Goal: Transaction & Acquisition: Subscribe to service/newsletter

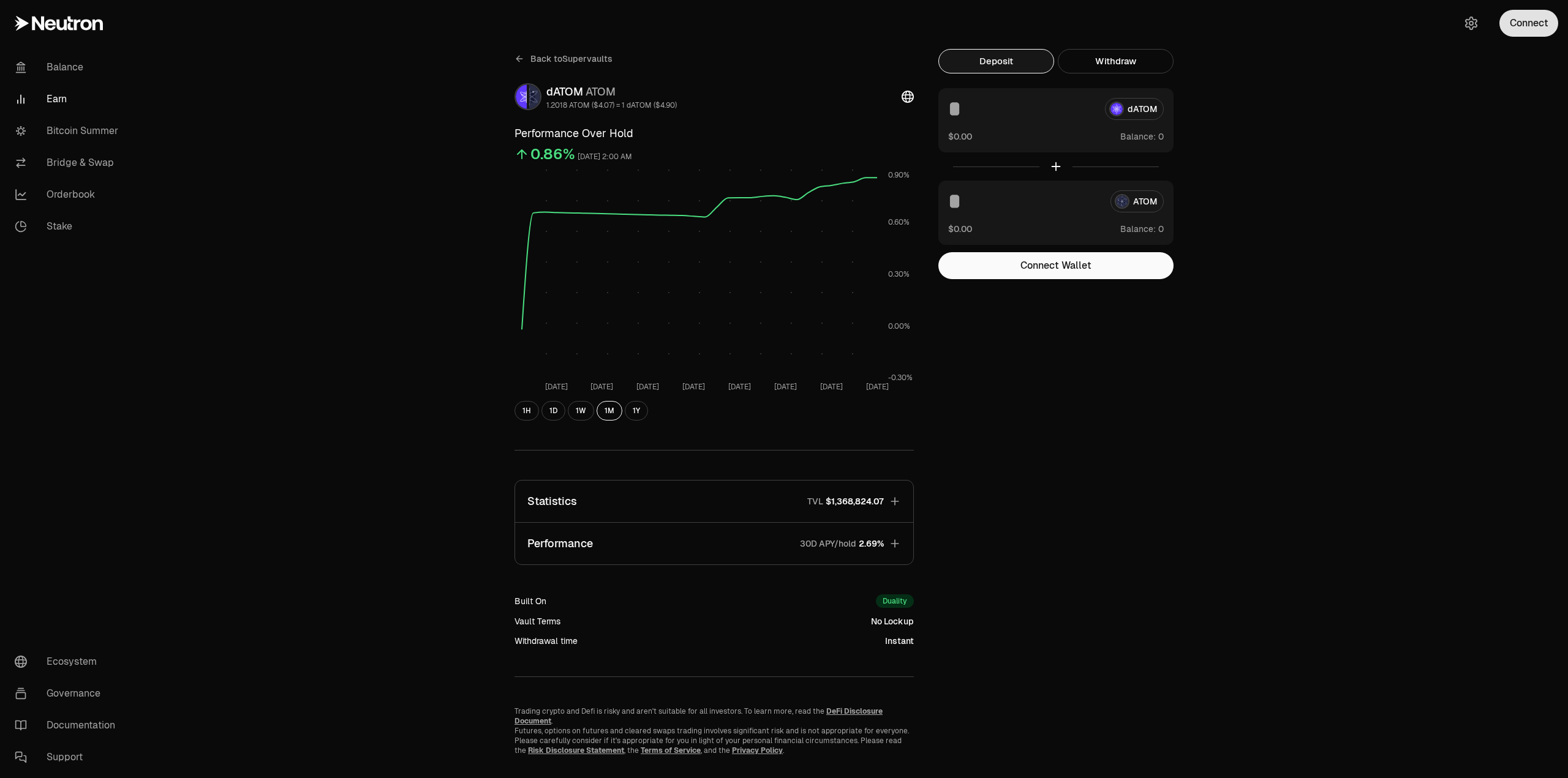
click at [1045, 29] on button "Connect" at bounding box center [1528, 23] width 59 height 27
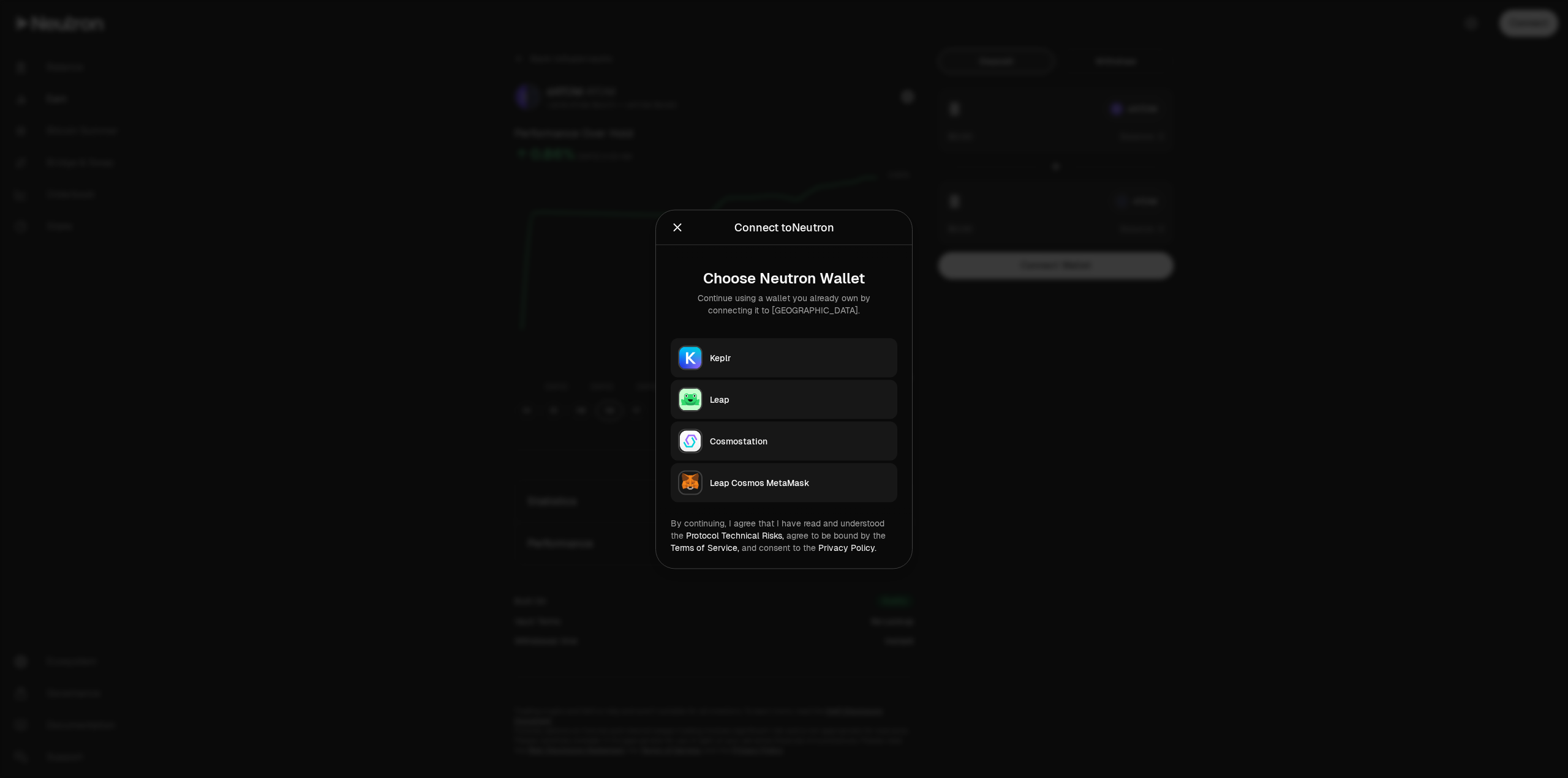
click at [741, 356] on div "Keplr" at bounding box center [800, 358] width 180 height 12
